Goal: Information Seeking & Learning: Learn about a topic

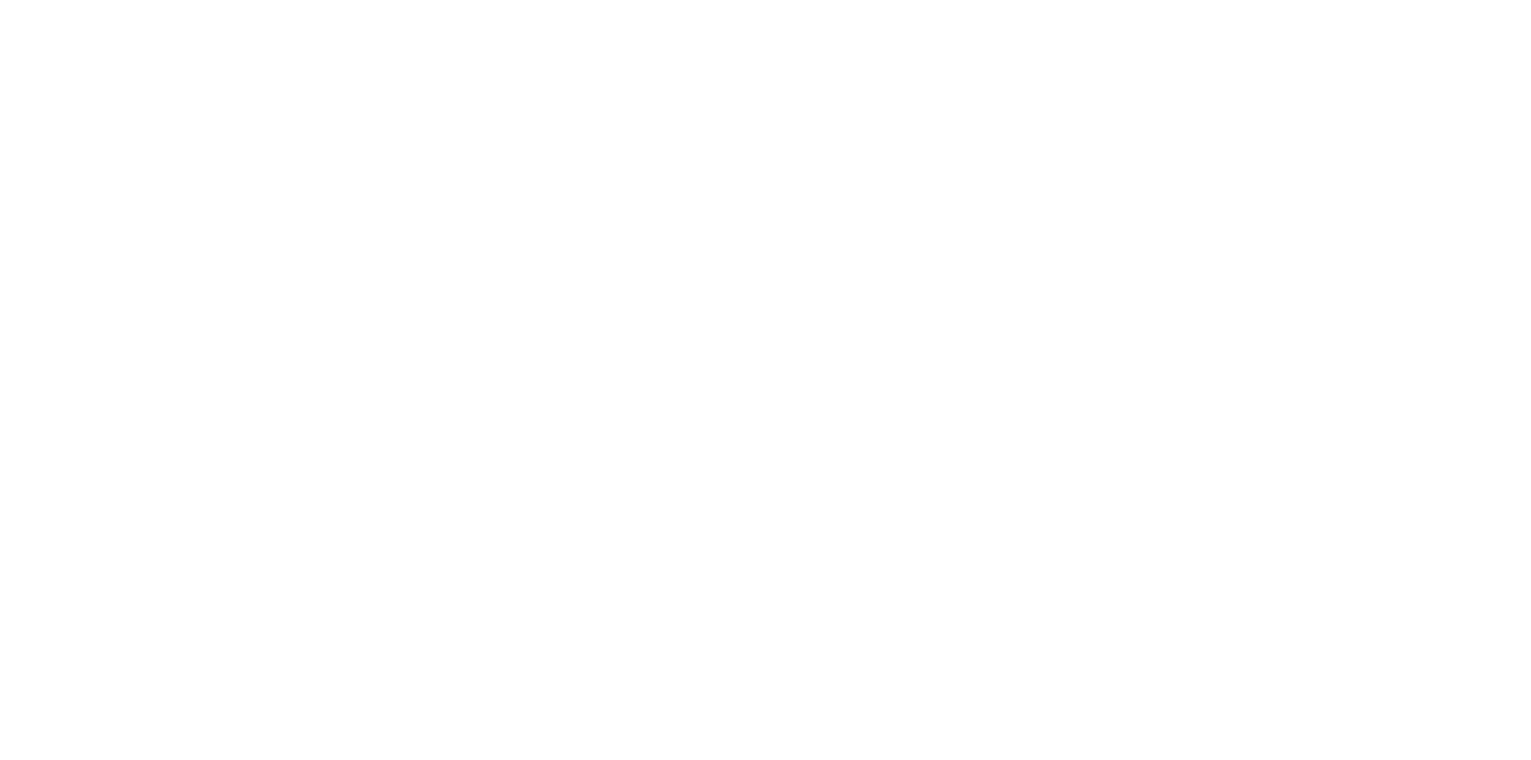
click at [1433, 53] on div at bounding box center [765, 380] width 1531 height 760
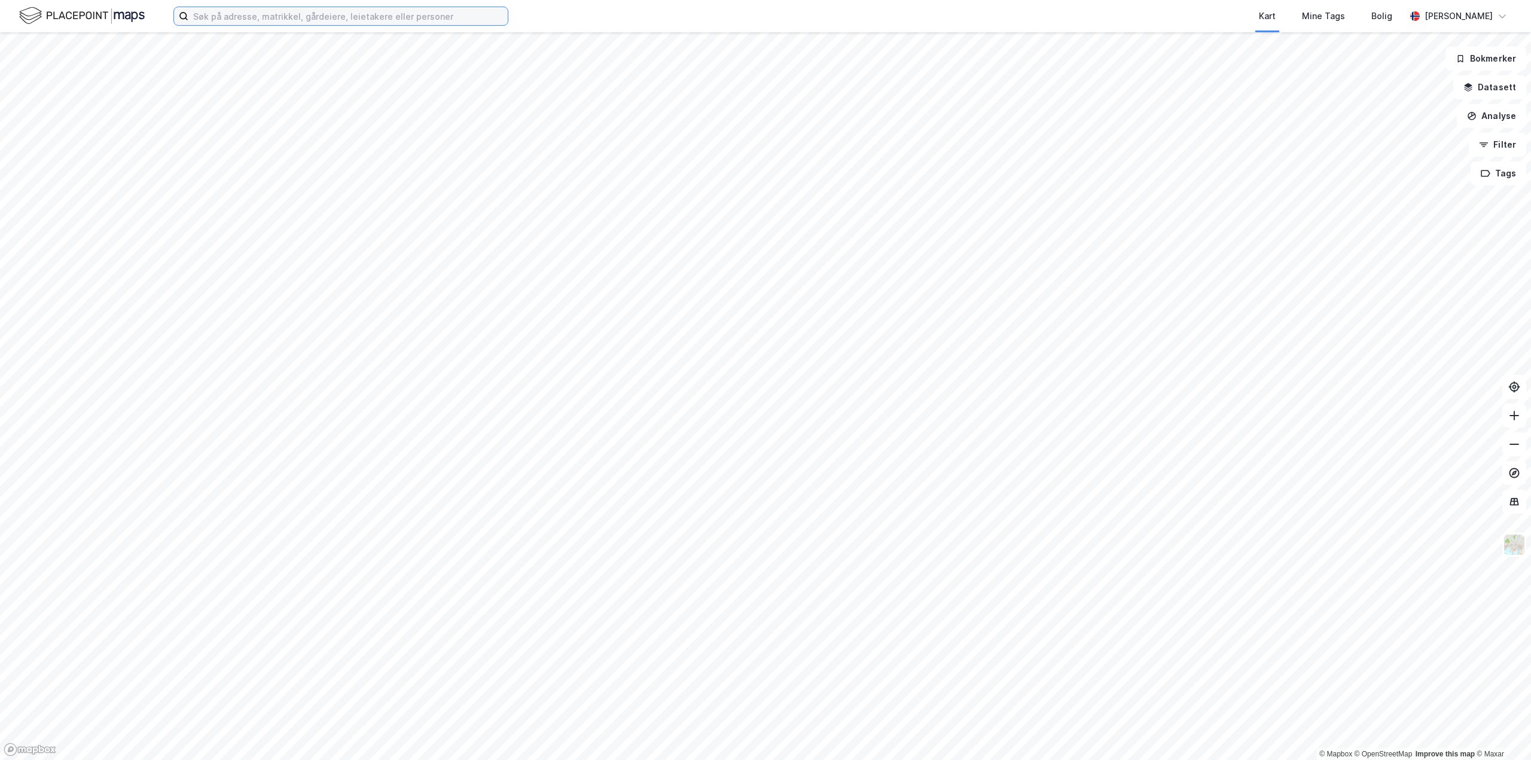
click at [289, 17] on input at bounding box center [347, 16] width 319 height 18
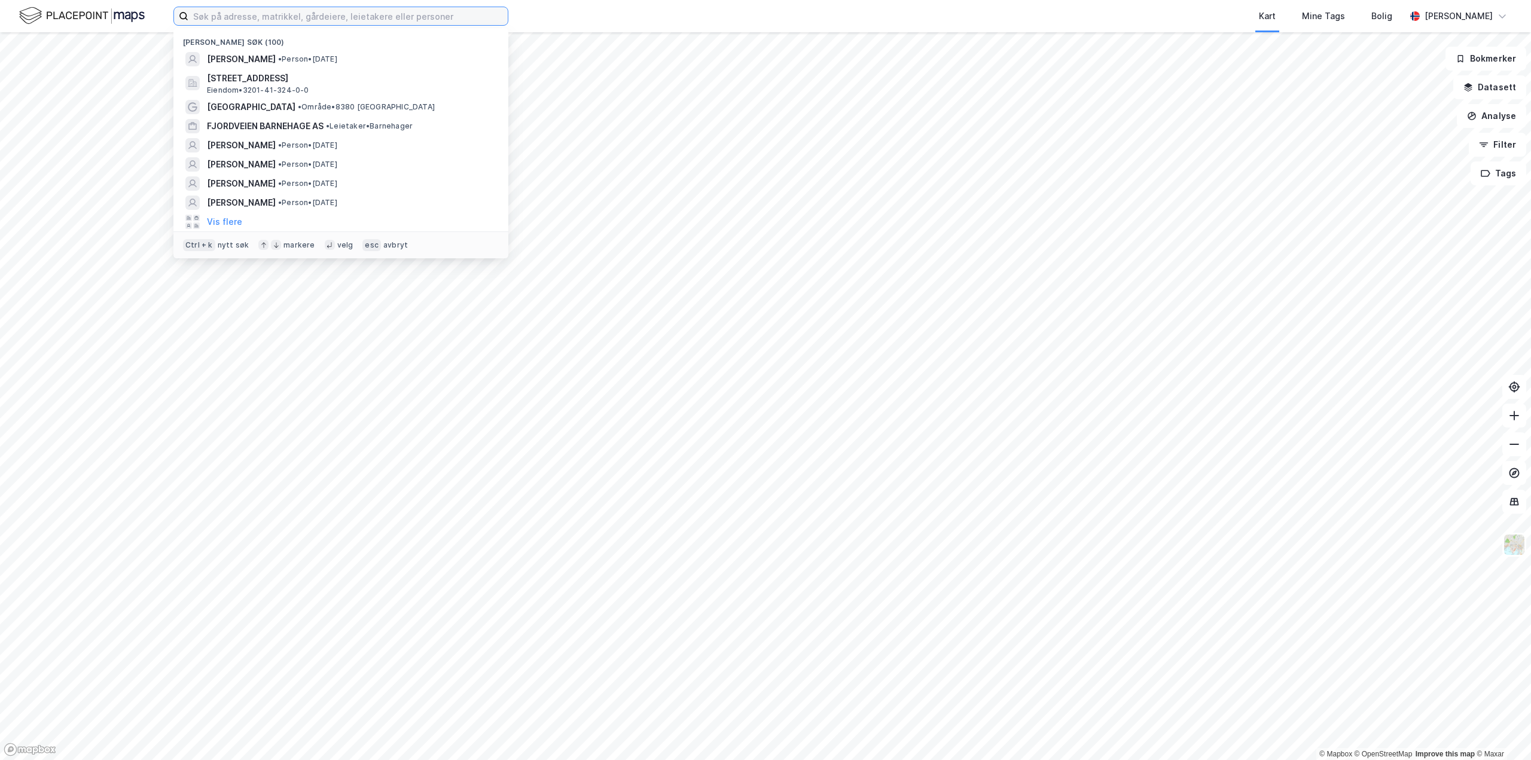
paste input "[STREET_ADDRESS]"
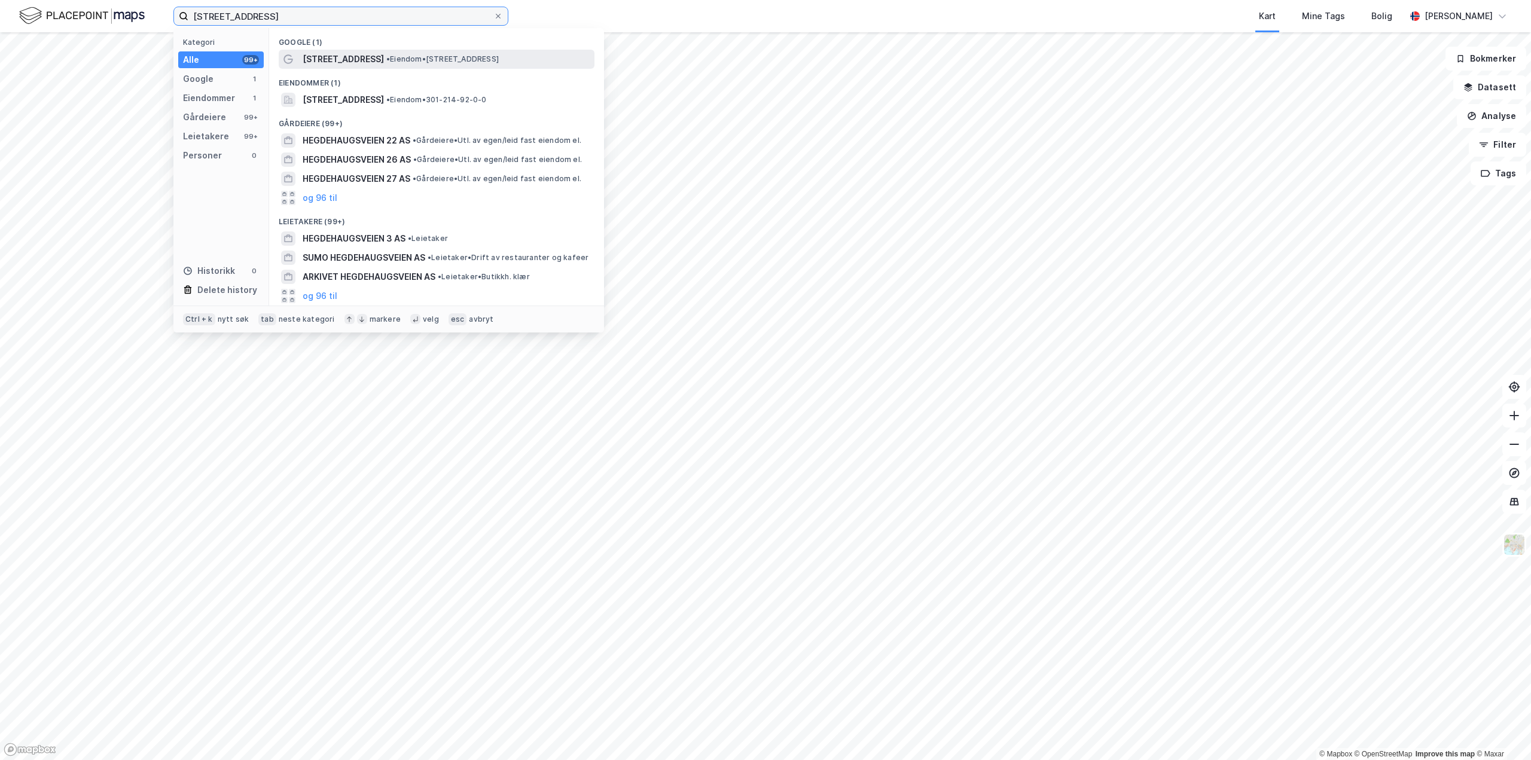
type input "[STREET_ADDRESS]"
click at [331, 56] on span "[STREET_ADDRESS]" at bounding box center [343, 59] width 81 height 14
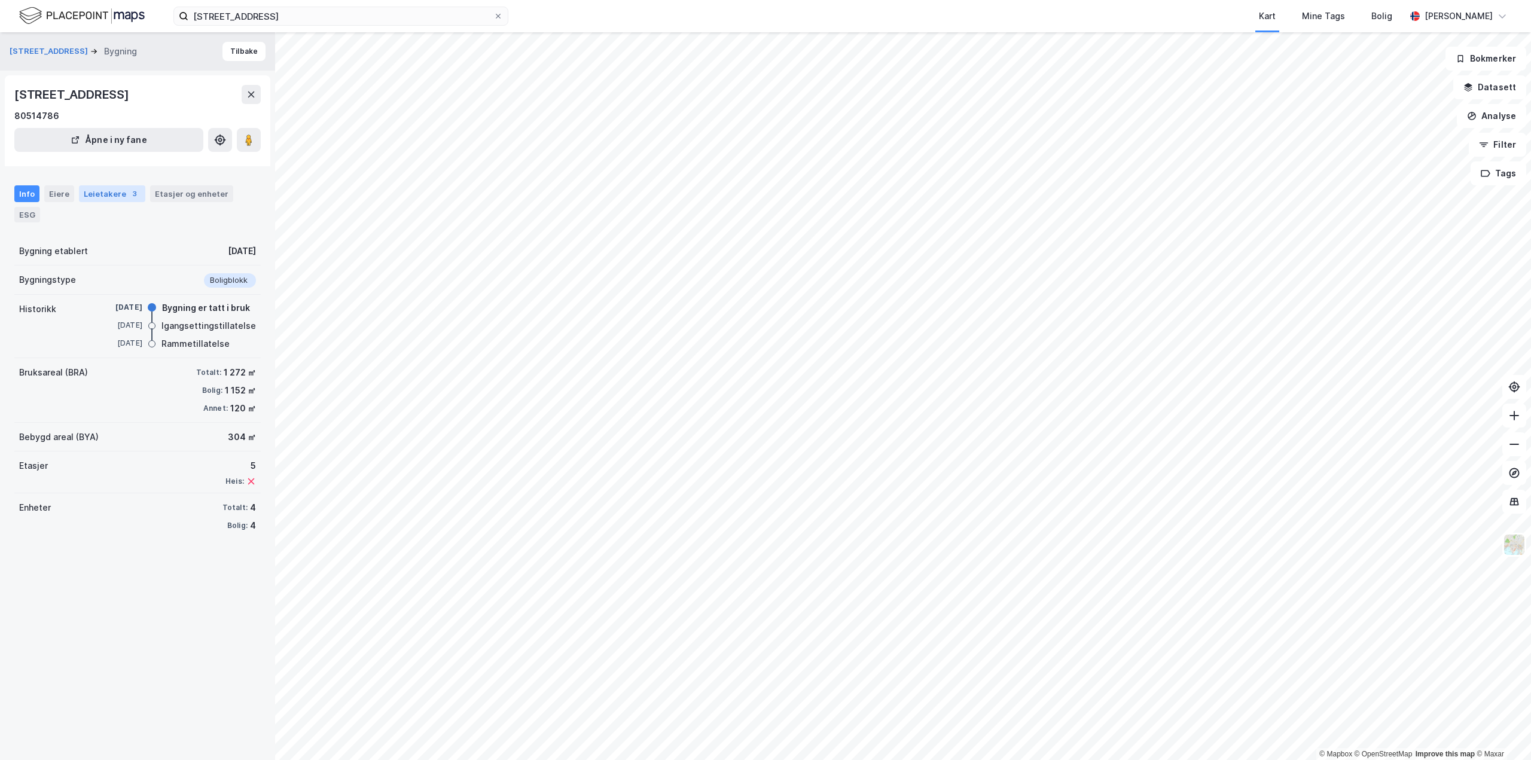
click at [101, 196] on div "Leietakere 3" at bounding box center [112, 193] width 66 height 17
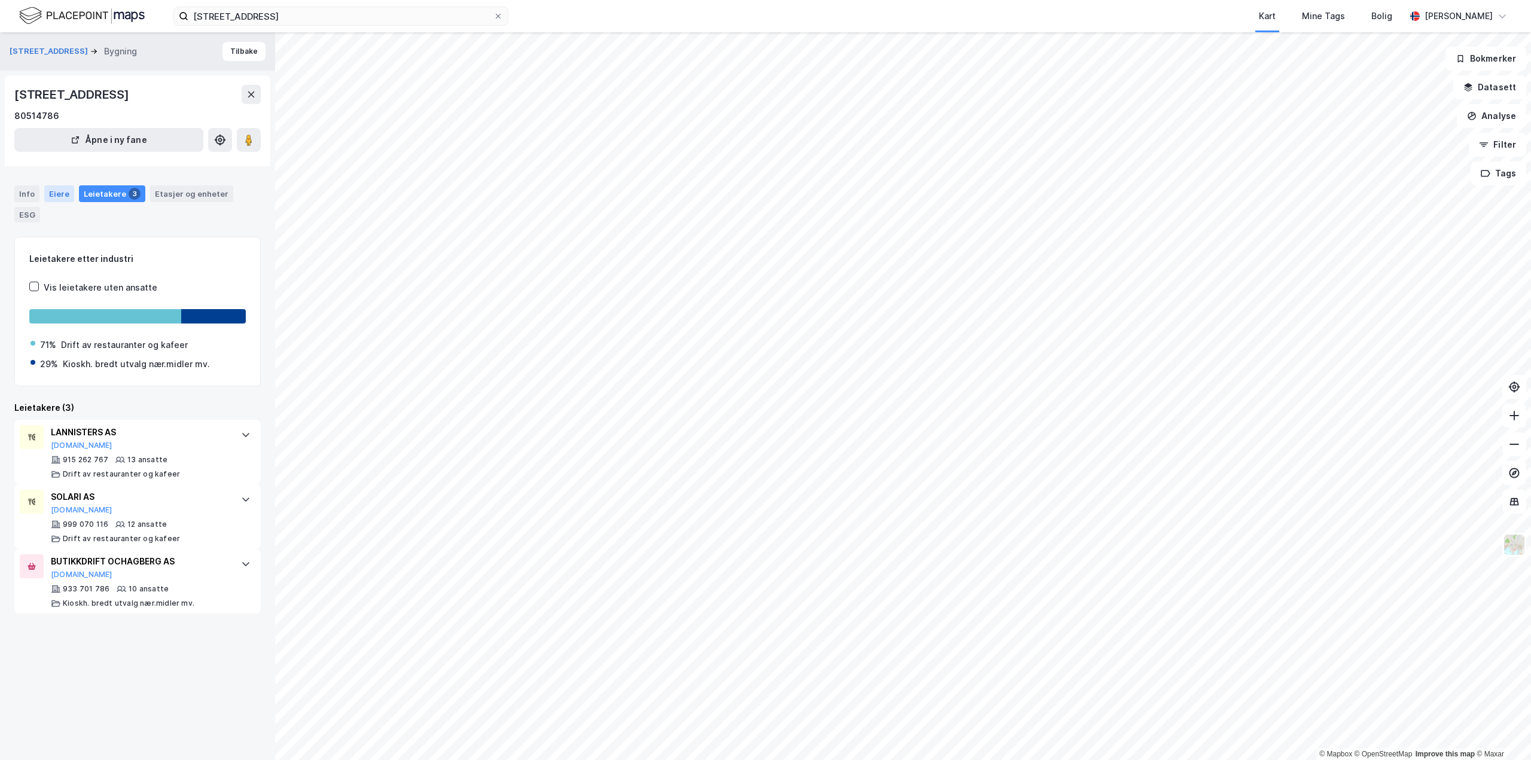
click at [66, 189] on div "Eiere" at bounding box center [59, 193] width 30 height 17
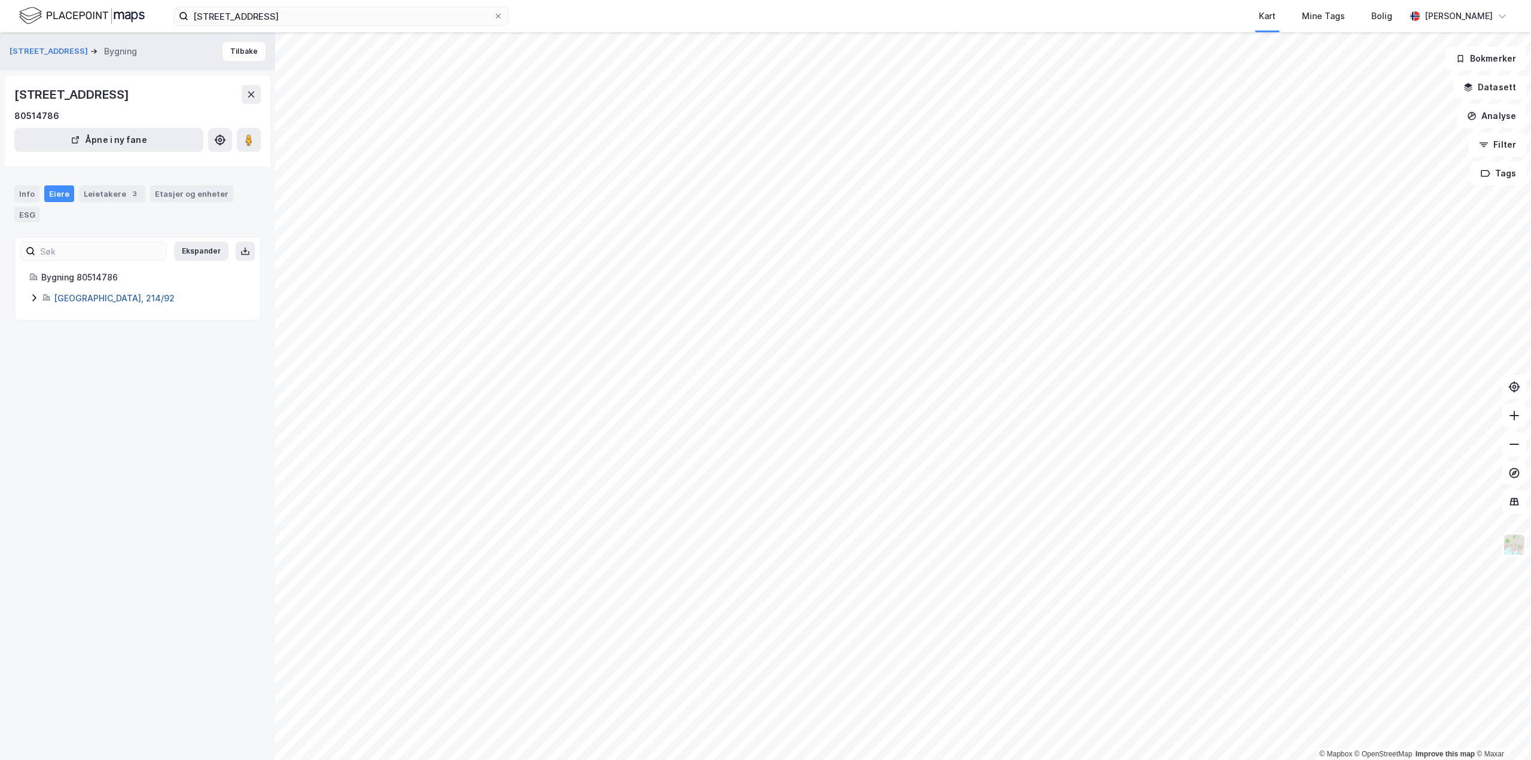
click at [64, 297] on link "[GEOGRAPHIC_DATA], 214/92" at bounding box center [114, 298] width 121 height 10
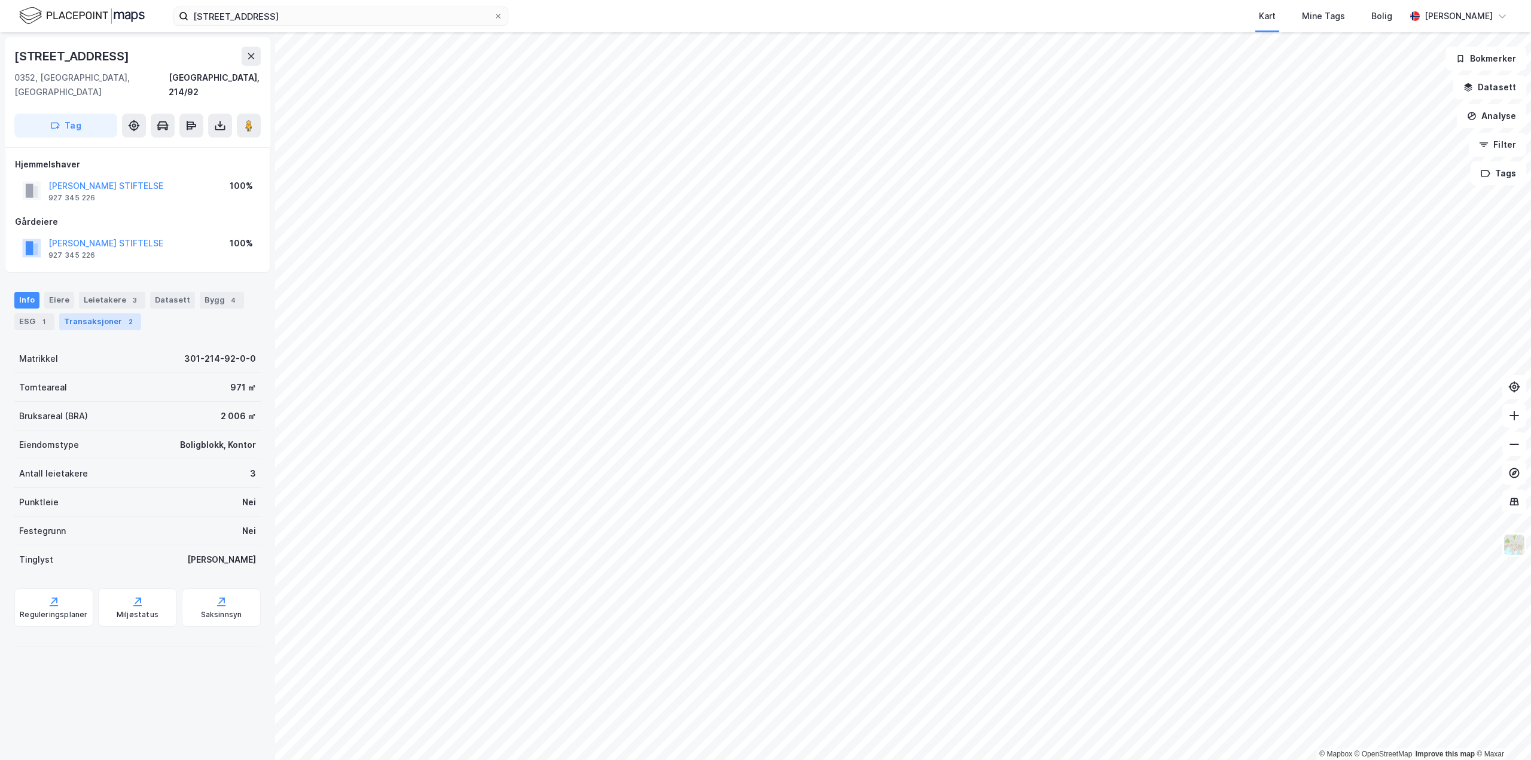
click at [100, 313] on div "Transaksjoner 2" at bounding box center [100, 321] width 82 height 17
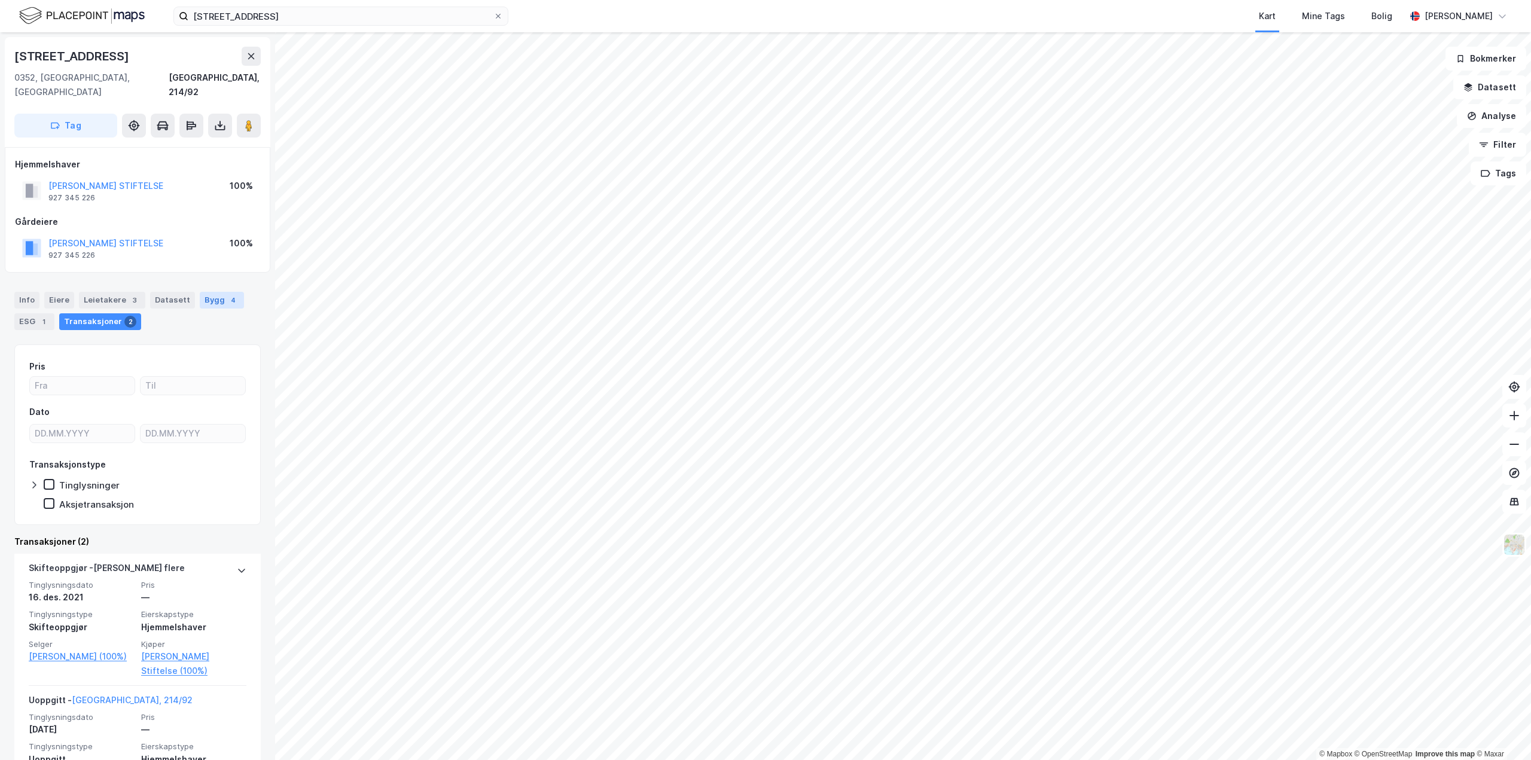
click at [217, 292] on div "Bygg 4" at bounding box center [222, 300] width 44 height 17
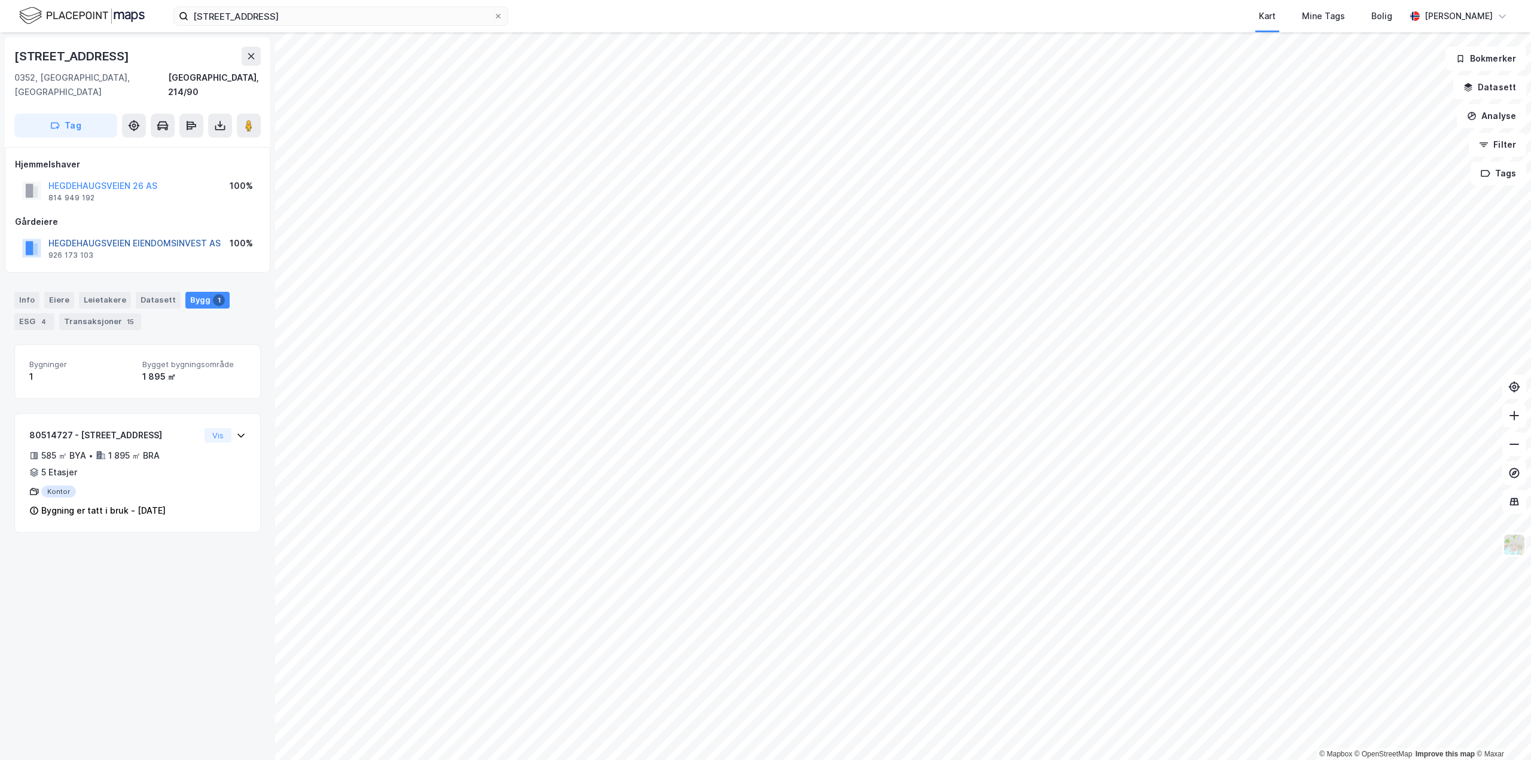
click at [0, 0] on button "HEGDEHAUGSVEIEN EIENDOMSINVEST AS" at bounding box center [0, 0] width 0 height 0
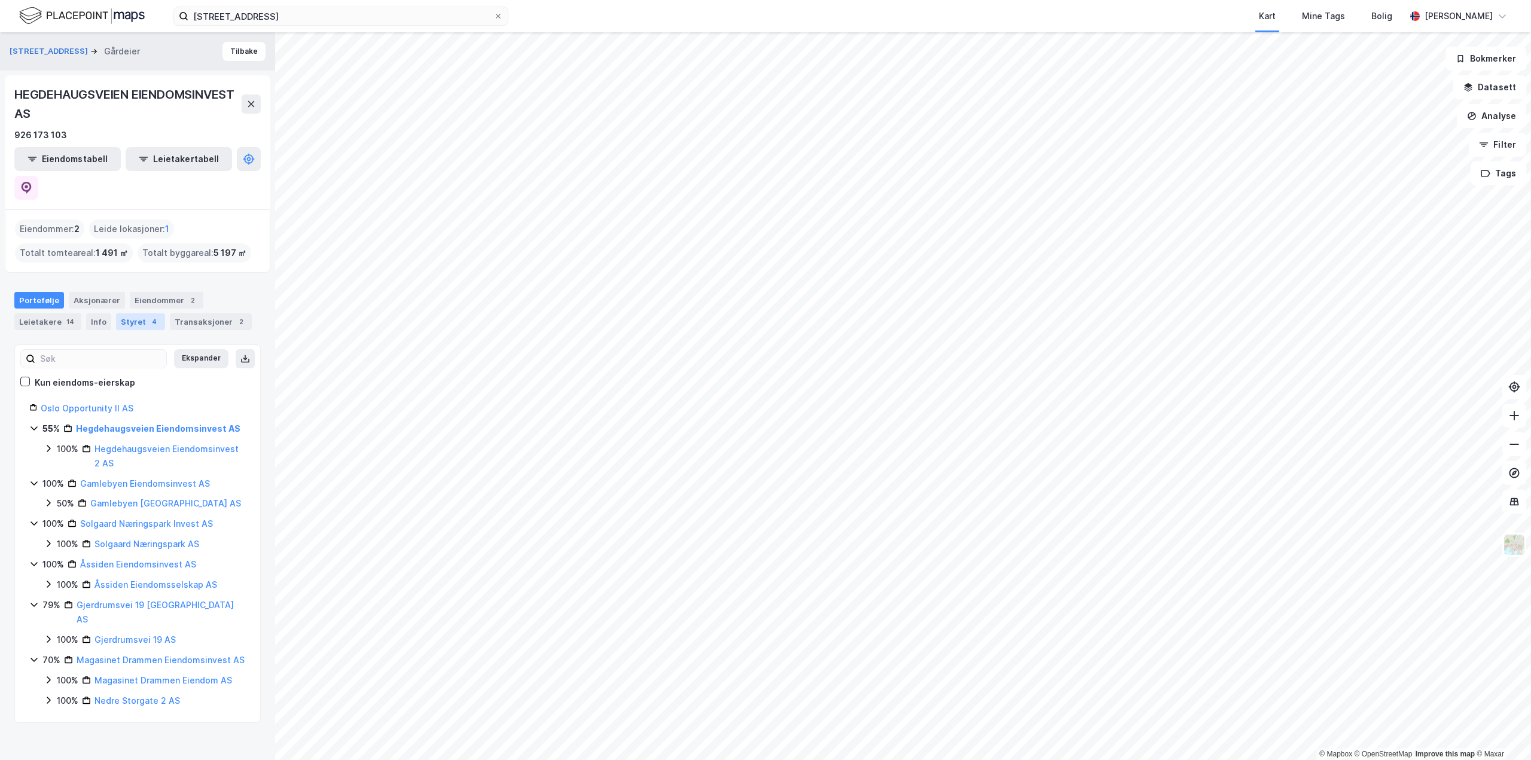
click at [123, 313] on div "Styret 4" at bounding box center [140, 321] width 49 height 17
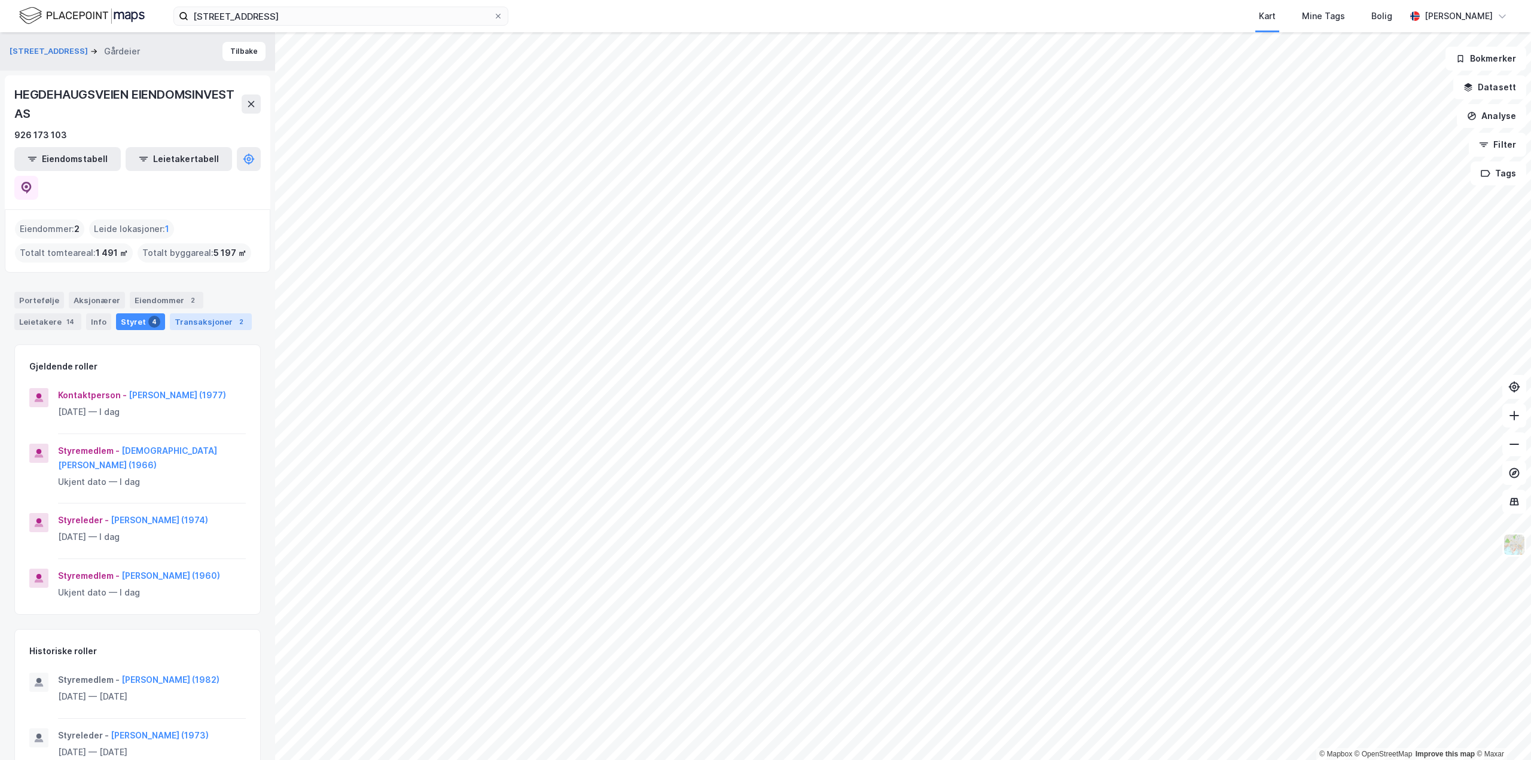
click at [203, 313] on div "Transaksjoner 2" at bounding box center [211, 321] width 82 height 17
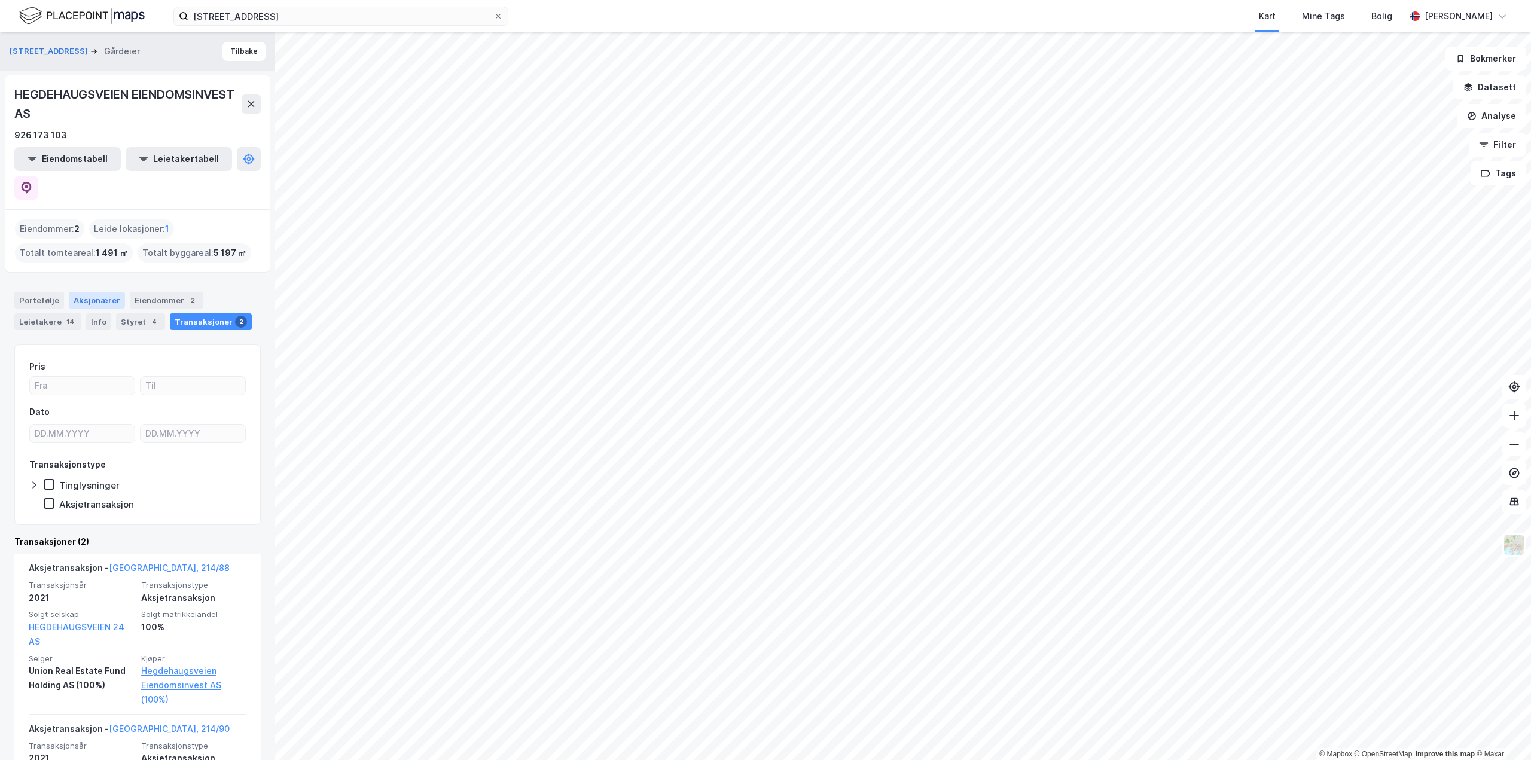
click at [80, 292] on div "Aksjonærer" at bounding box center [97, 300] width 56 height 17
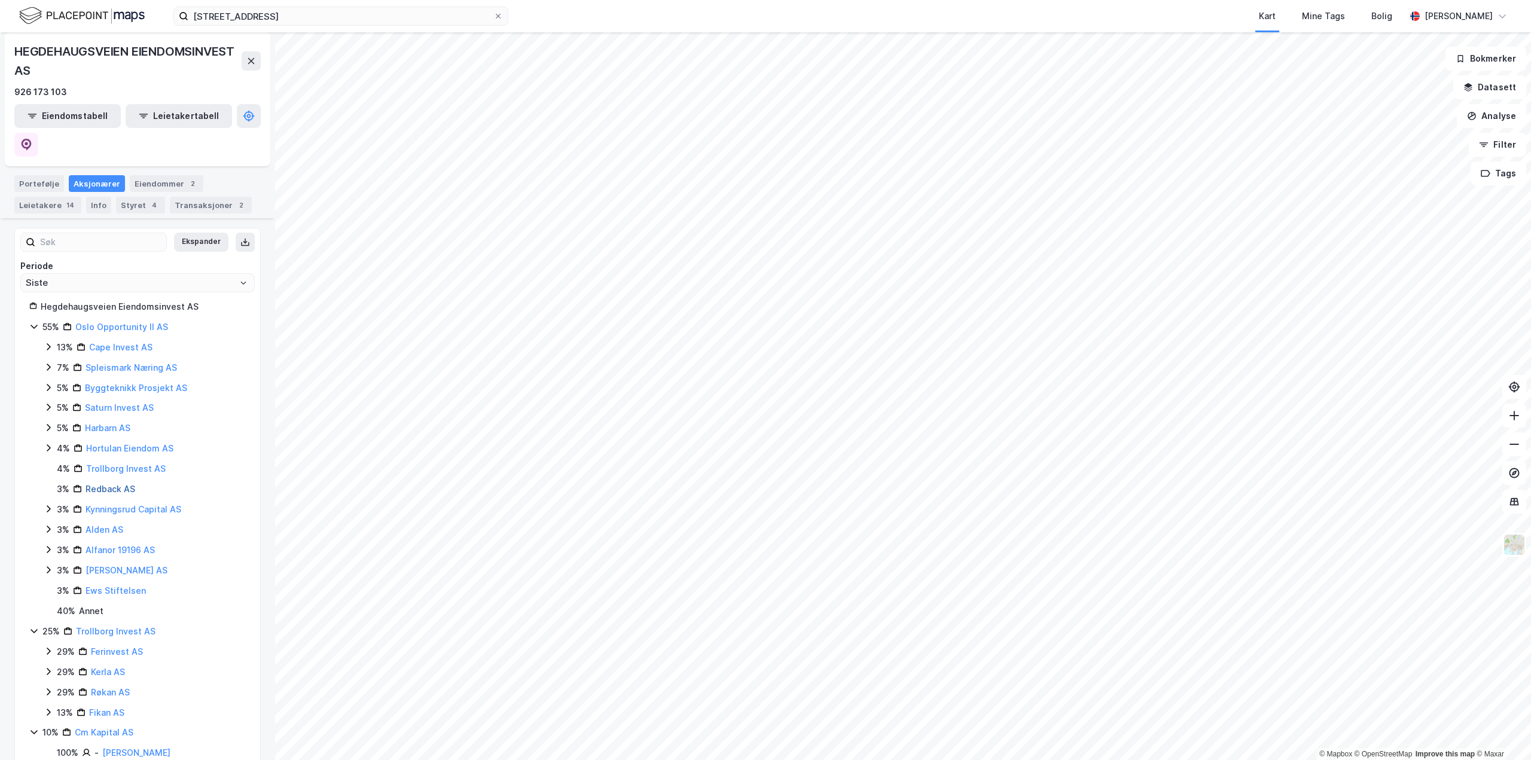
scroll to position [120, 0]
click at [47, 501] on icon at bounding box center [49, 506] width 10 height 10
